Goal: Complete application form: Complete application form

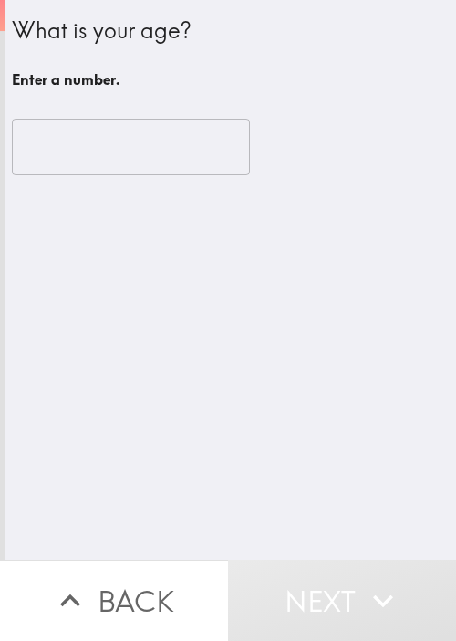
drag, startPoint x: 334, startPoint y: 366, endPoint x: 219, endPoint y: 201, distance: 201.3
click at [342, 358] on div "What is your age? Enter a number. ​" at bounding box center [231, 280] width 452 height 560
click at [110, 123] on input "number" at bounding box center [131, 147] width 238 height 57
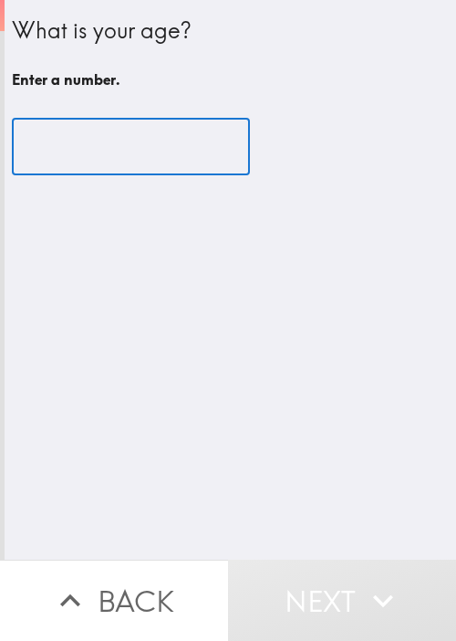
paste input "90013"
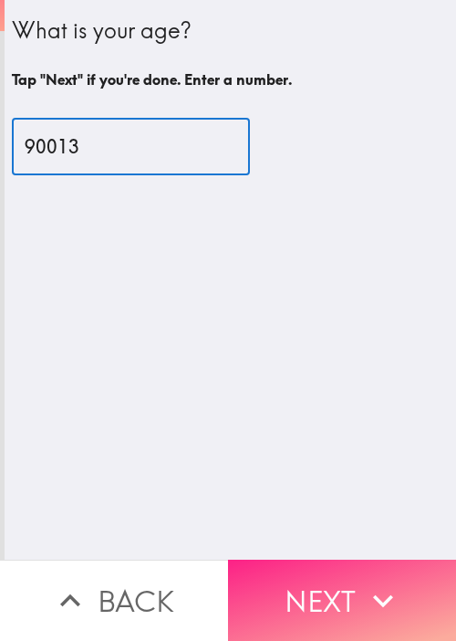
type input "90013"
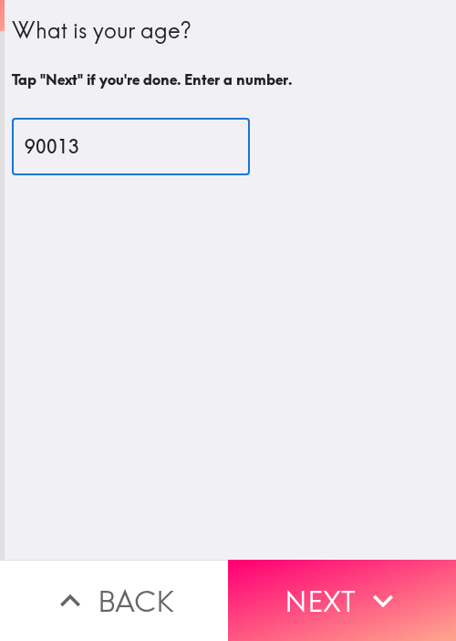
click at [281, 582] on button "Next" at bounding box center [342, 600] width 228 height 81
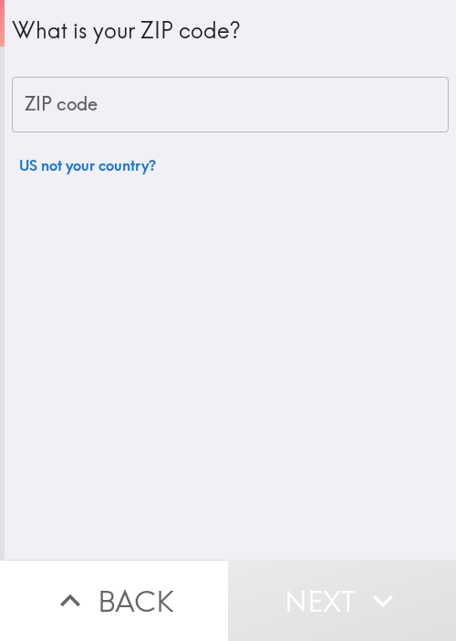
click at [136, 103] on input "ZIP code" at bounding box center [230, 105] width 437 height 57
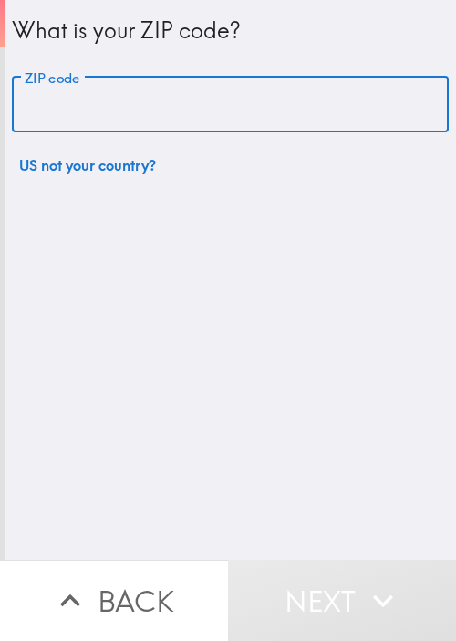
paste input "90013"
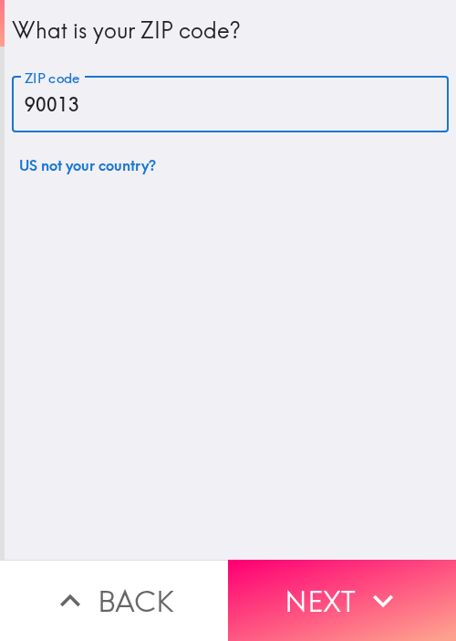
type input "90013"
click at [106, 578] on button "Back" at bounding box center [114, 600] width 228 height 81
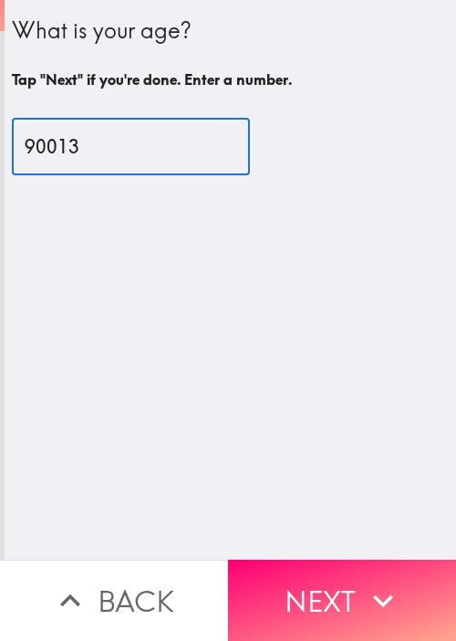
drag, startPoint x: 121, startPoint y: 158, endPoint x: -162, endPoint y: 167, distance: 282.3
click at [0, 0] on html "What is your age? Tap "Next" if you're done. Enter a number. 90013 ​ Back Next …" at bounding box center [228, 0] width 456 height 0
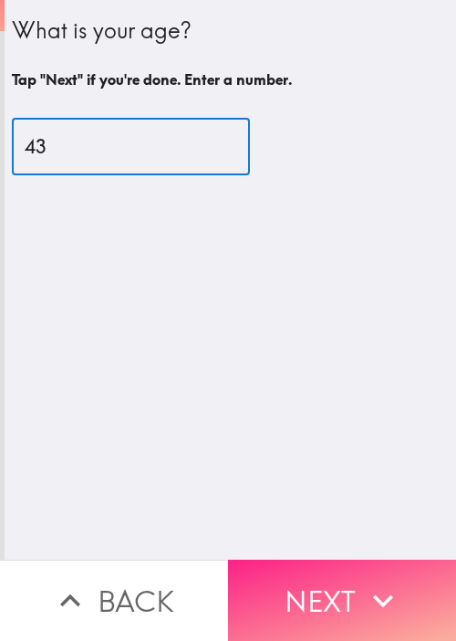
type input "43"
click at [352, 576] on button "Next" at bounding box center [342, 600] width 228 height 81
